Goal: Complete application form

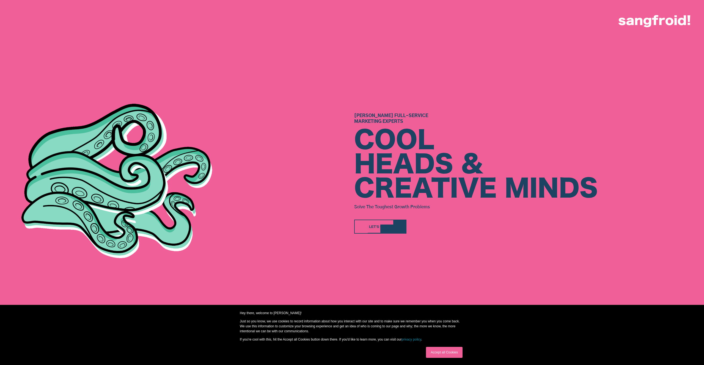
click at [405, 231] on div at bounding box center [399, 226] width 13 height 13
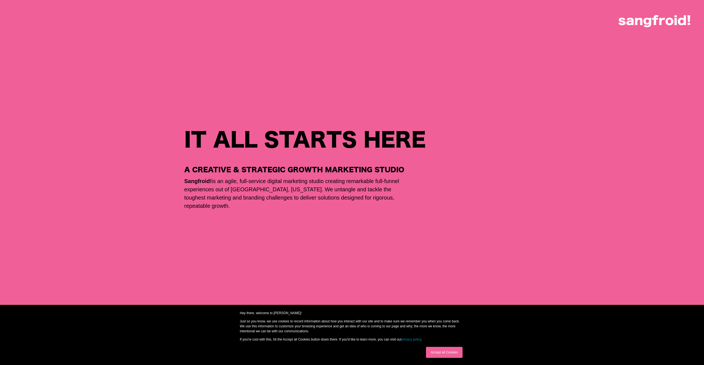
scroll to position [309, 0]
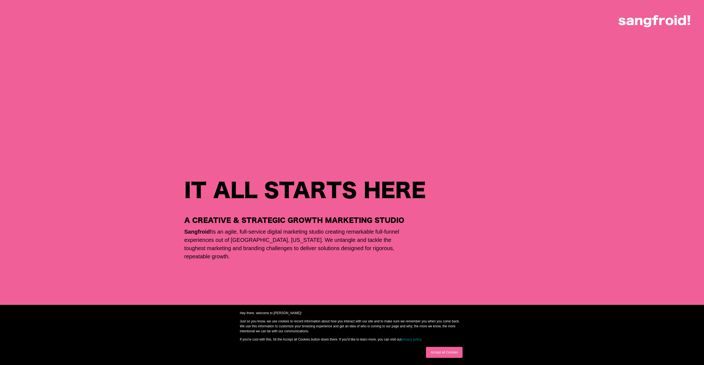
click at [659, 21] on img at bounding box center [654, 21] width 72 height 12
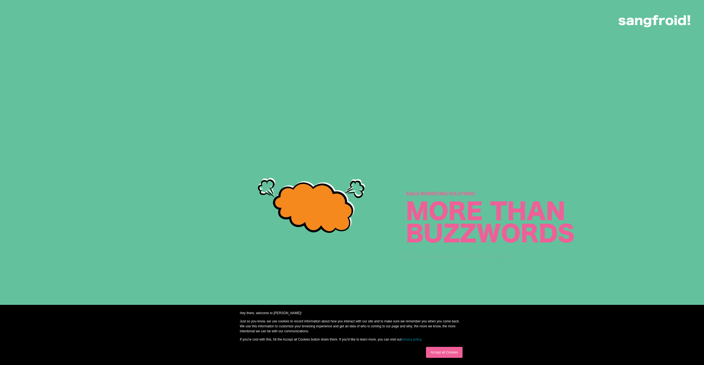
scroll to position [1402, 0]
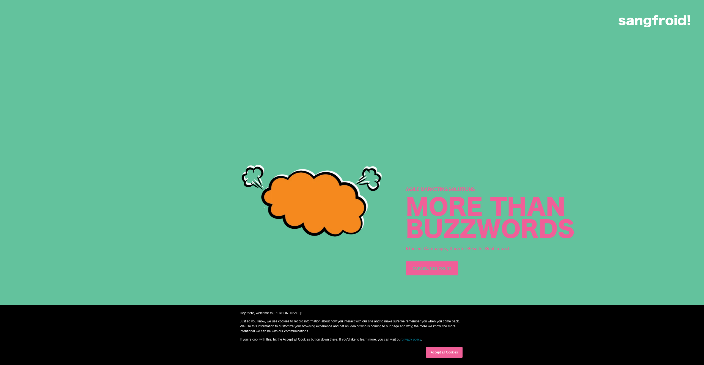
click at [446, 353] on link "Accept all Cookies" at bounding box center [444, 352] width 37 height 11
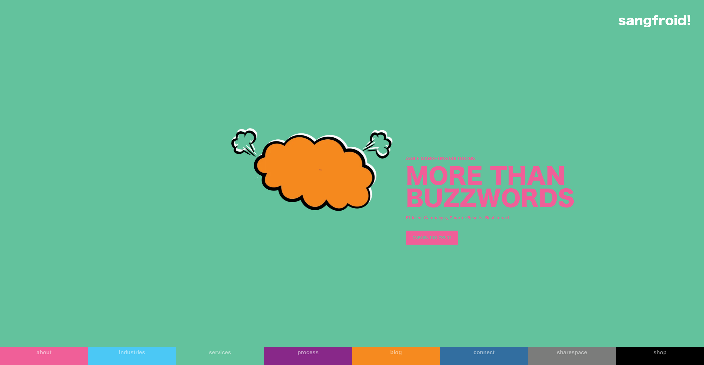
scroll to position [1435, 0]
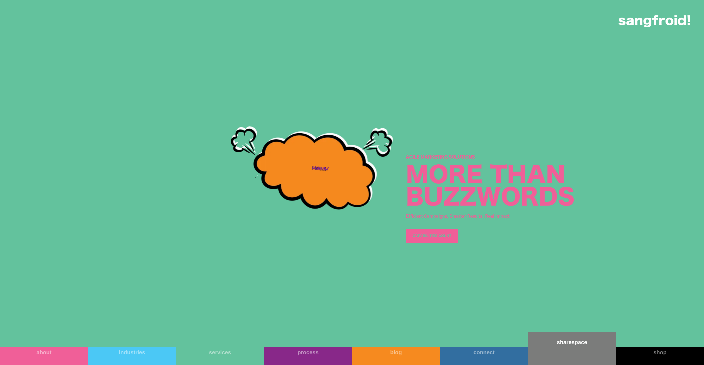
click at [567, 358] on link "sharespace" at bounding box center [572, 348] width 88 height 33
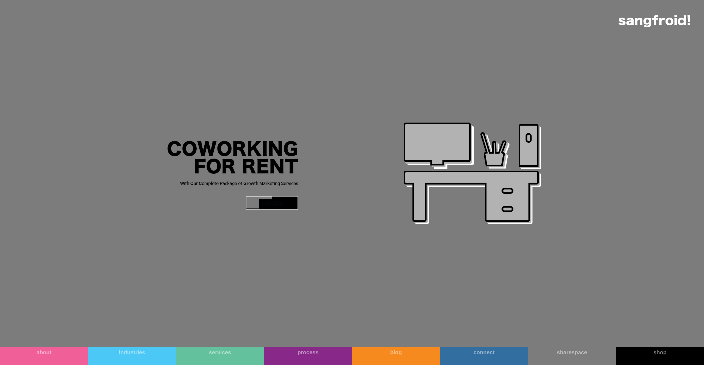
click at [293, 205] on div at bounding box center [291, 203] width 13 height 13
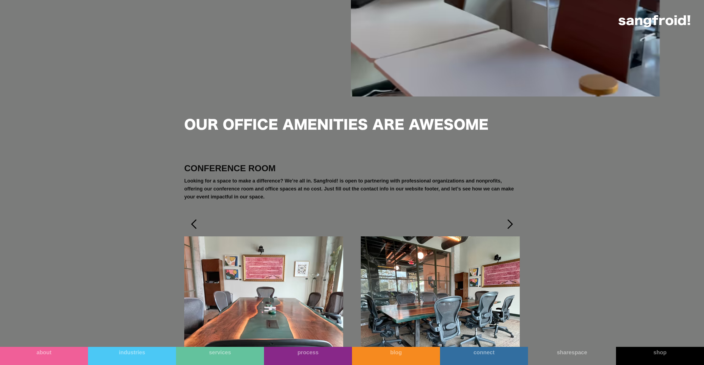
scroll to position [1744, 0]
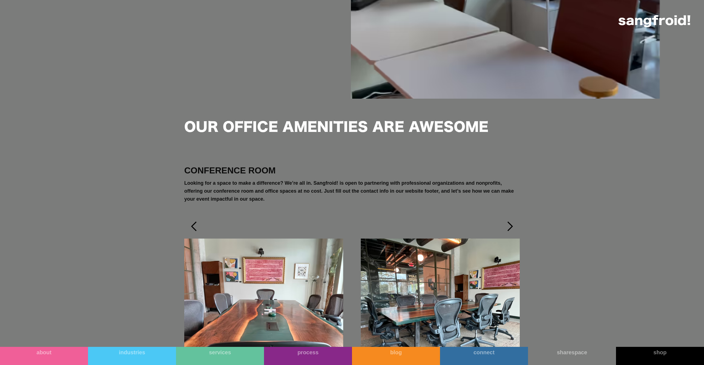
click at [509, 227] on div "next slide" at bounding box center [509, 226] width 11 height 11
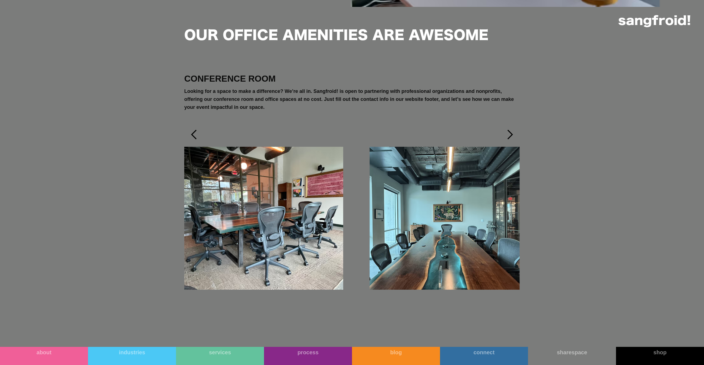
scroll to position [1837, 0]
click at [513, 135] on div "next slide" at bounding box center [509, 134] width 11 height 11
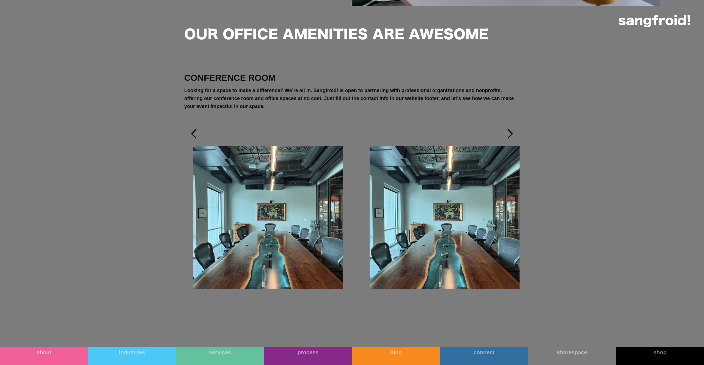
click at [513, 135] on div "next slide" at bounding box center [509, 133] width 11 height 11
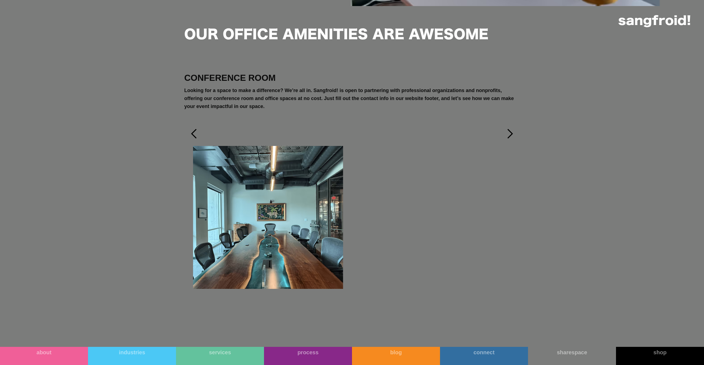
scroll to position [1836, 0]
click at [513, 135] on div "next slide" at bounding box center [509, 134] width 11 height 11
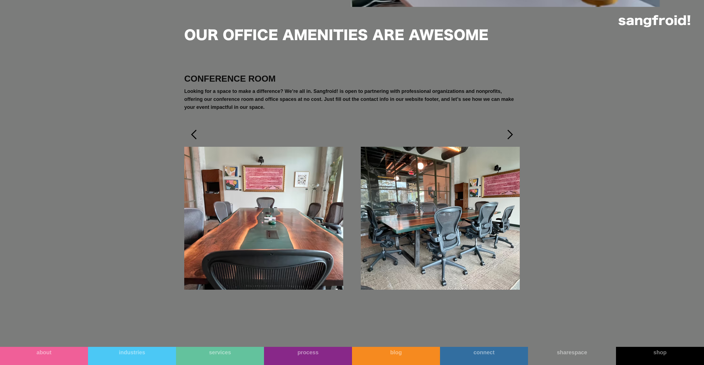
click at [513, 135] on div "next slide" at bounding box center [509, 134] width 11 height 11
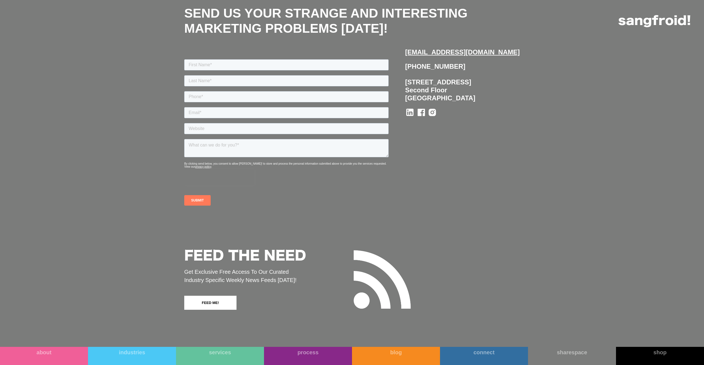
scroll to position [3551, 0]
click at [388, 66] on input "text" at bounding box center [286, 64] width 204 height 11
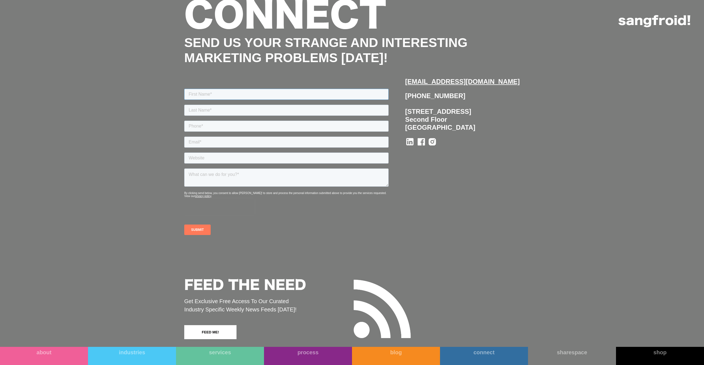
scroll to position [3517, 0]
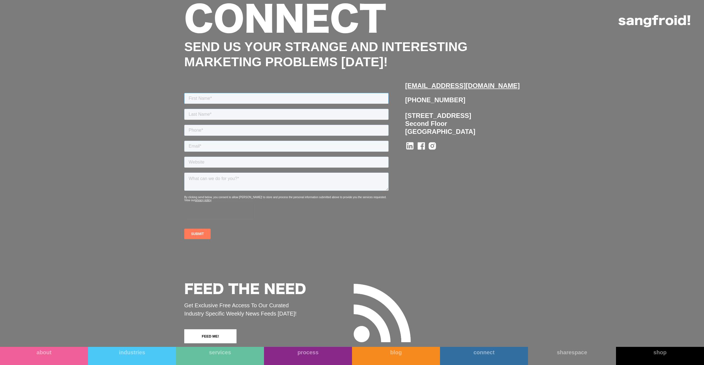
type input "[PERSON_NAME]"
type input "7136141581"
type input "[PERSON_NAME][EMAIL_ADDRESS][DOMAIN_NAME]"
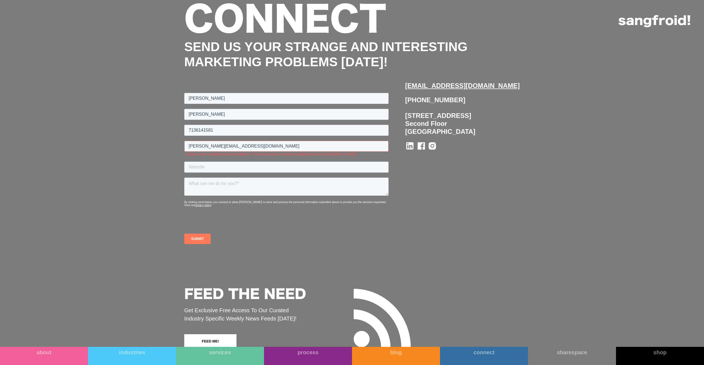
drag, startPoint x: 254, startPoint y: 147, endPoint x: 179, endPoint y: 146, distance: 75.3
click html "[PERSON_NAME] 7136141581 [PERSON_NAME][EMAIL_ADDRESS][DOMAIN_NAME] Please enter…"
type input "[PERSON_NAME][EMAIL_ADDRESS][DOMAIN_NAME]"
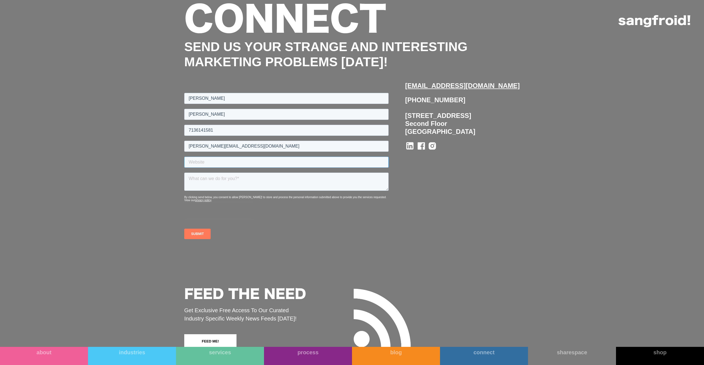
click at [229, 165] on input "text" at bounding box center [286, 161] width 204 height 11
click at [231, 180] on textarea at bounding box center [286, 181] width 204 height 18
paste textarea "I am reaching out to see if you have meeting rooms available for [DATE] & [DATE…"
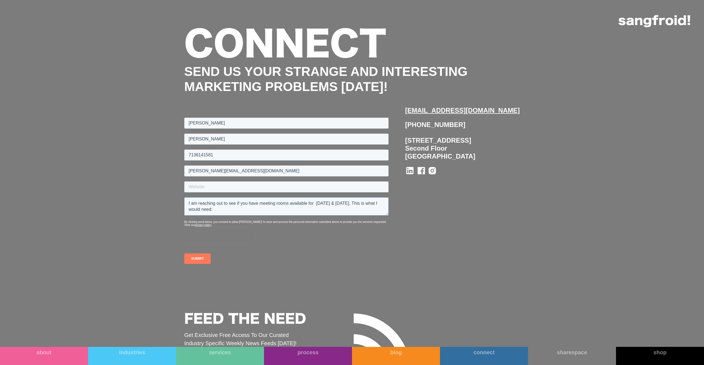
scroll to position [3490, 0]
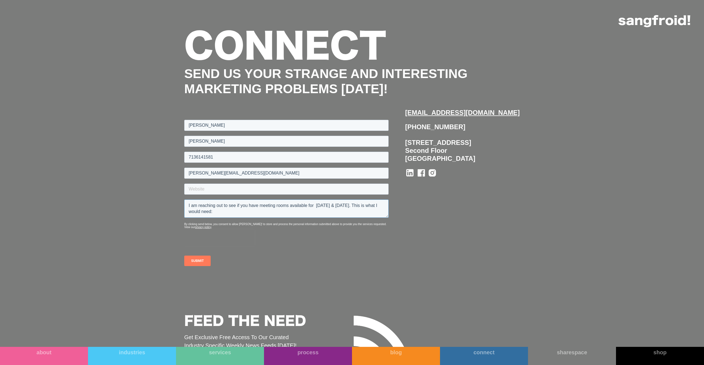
type textarea "I am reaching out to see if you have meeting rooms available for [DATE] & [DATE…"
drag, startPoint x: 285, startPoint y: 192, endPoint x: 302, endPoint y: 191, distance: 17.1
click at [285, 192] on input "text" at bounding box center [286, 188] width 204 height 11
drag, startPoint x: 223, startPoint y: 192, endPoint x: 227, endPoint y: 190, distance: 3.9
click at [224, 191] on input "text" at bounding box center [286, 188] width 204 height 11
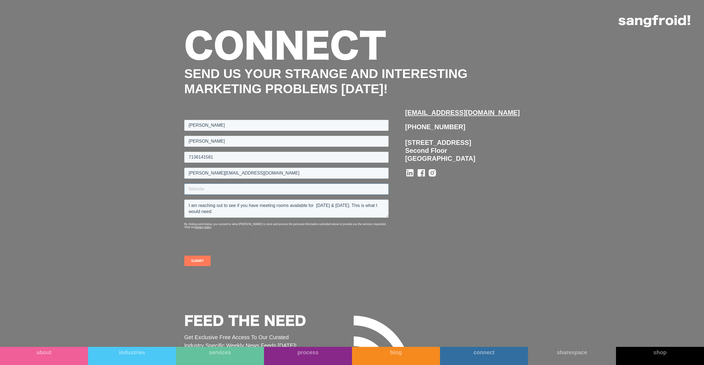
paste input "[URL][DOMAIN_NAME]"
type input "[URL][DOMAIN_NAME]"
click at [201, 258] on input "SUBMIT" at bounding box center [197, 260] width 26 height 10
